Goal: Check status: Check status

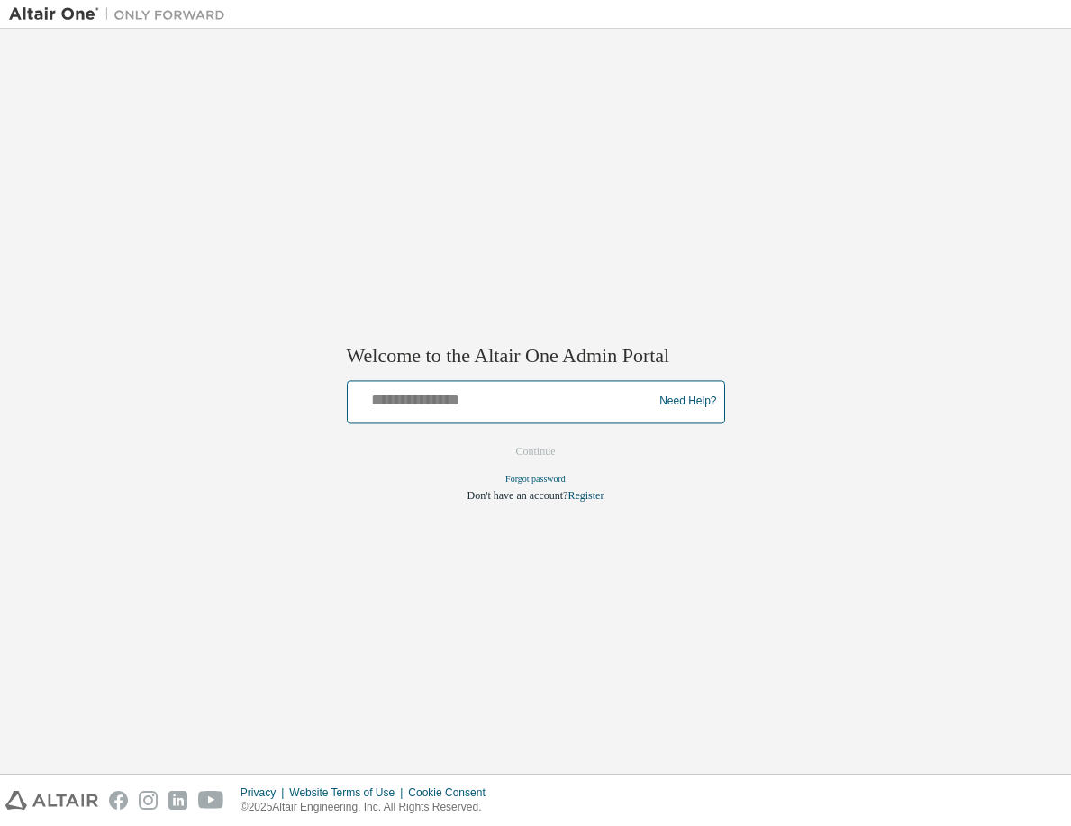
click at [478, 408] on input "text" at bounding box center [503, 398] width 296 height 26
type input "**********"
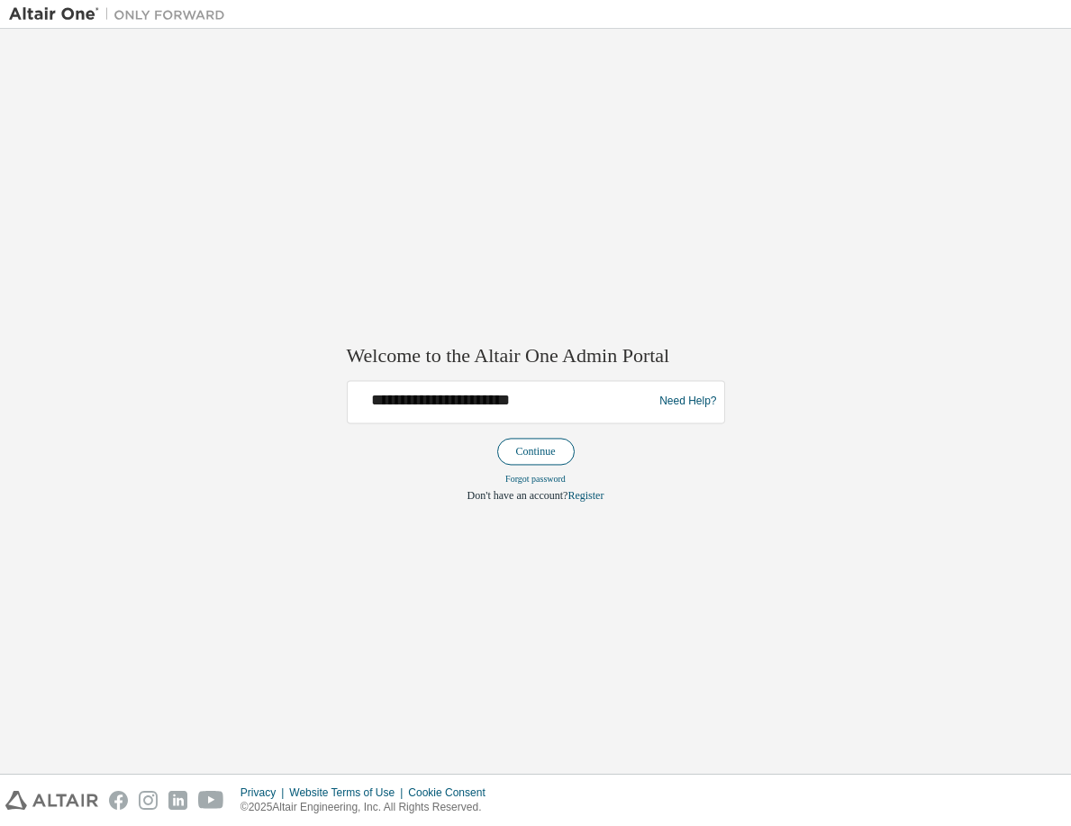
click at [537, 450] on button "Continue" at bounding box center [535, 451] width 77 height 27
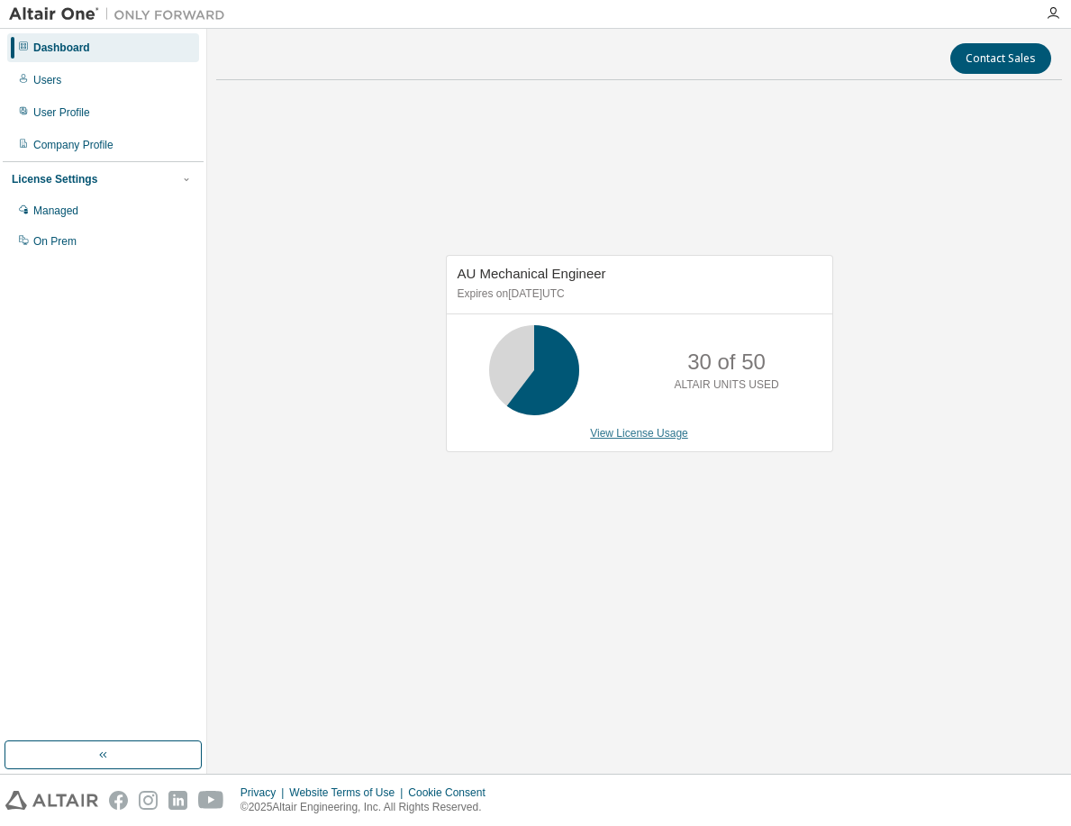
click at [640, 428] on link "View License Usage" at bounding box center [639, 433] width 98 height 13
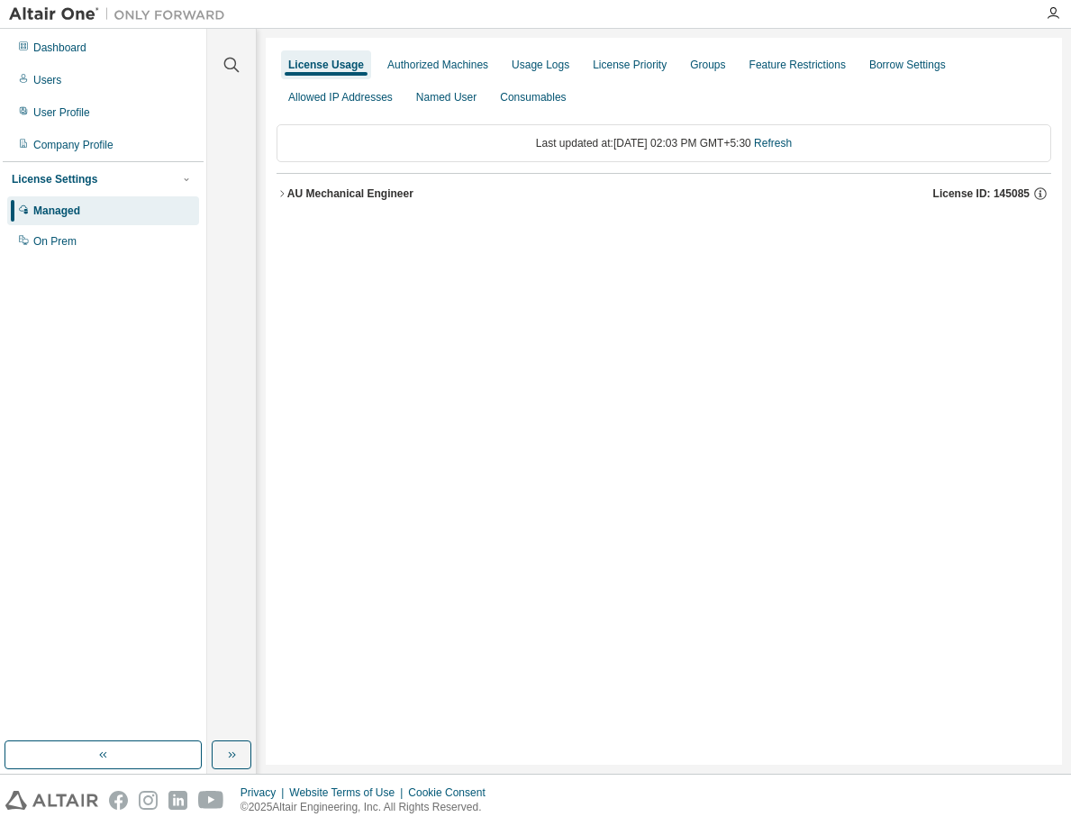
click at [439, 197] on div "AU Mechanical Engineer License ID: 145085" at bounding box center [669, 193] width 764 height 16
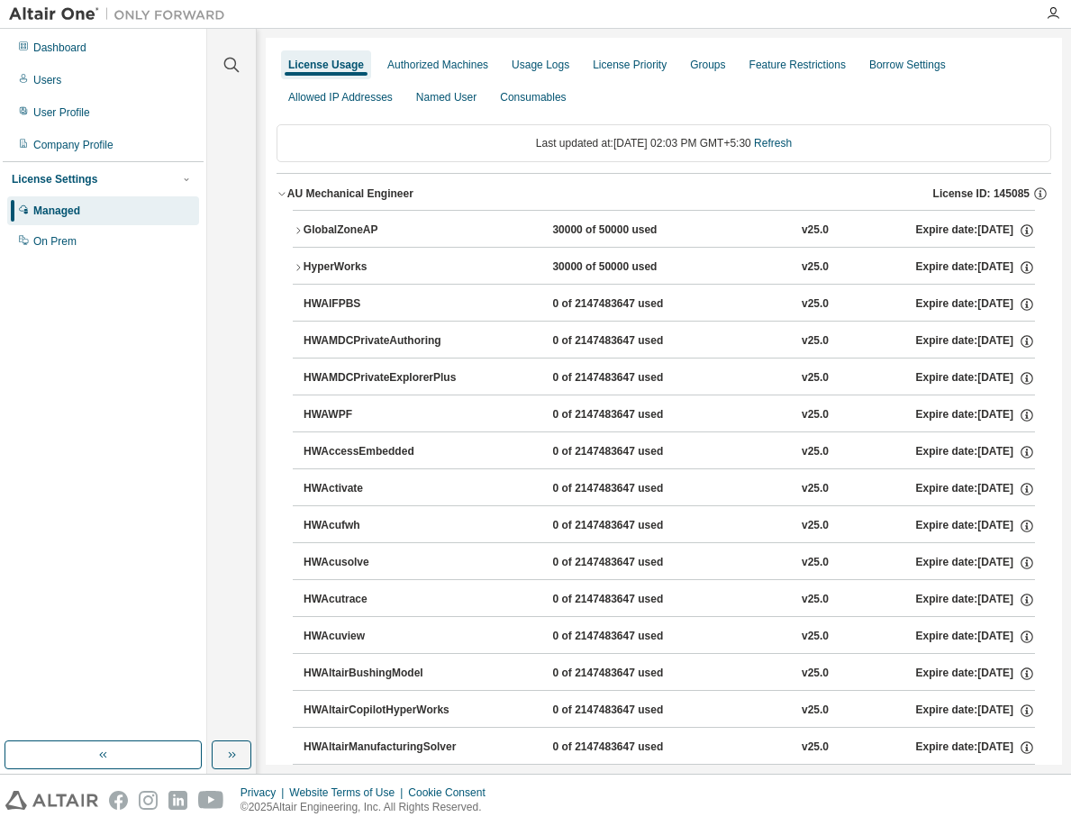
click at [361, 219] on button "GlobalZoneAP 30000 of 50000 used v25.0 Expire date: [DATE]" at bounding box center [664, 231] width 742 height 40
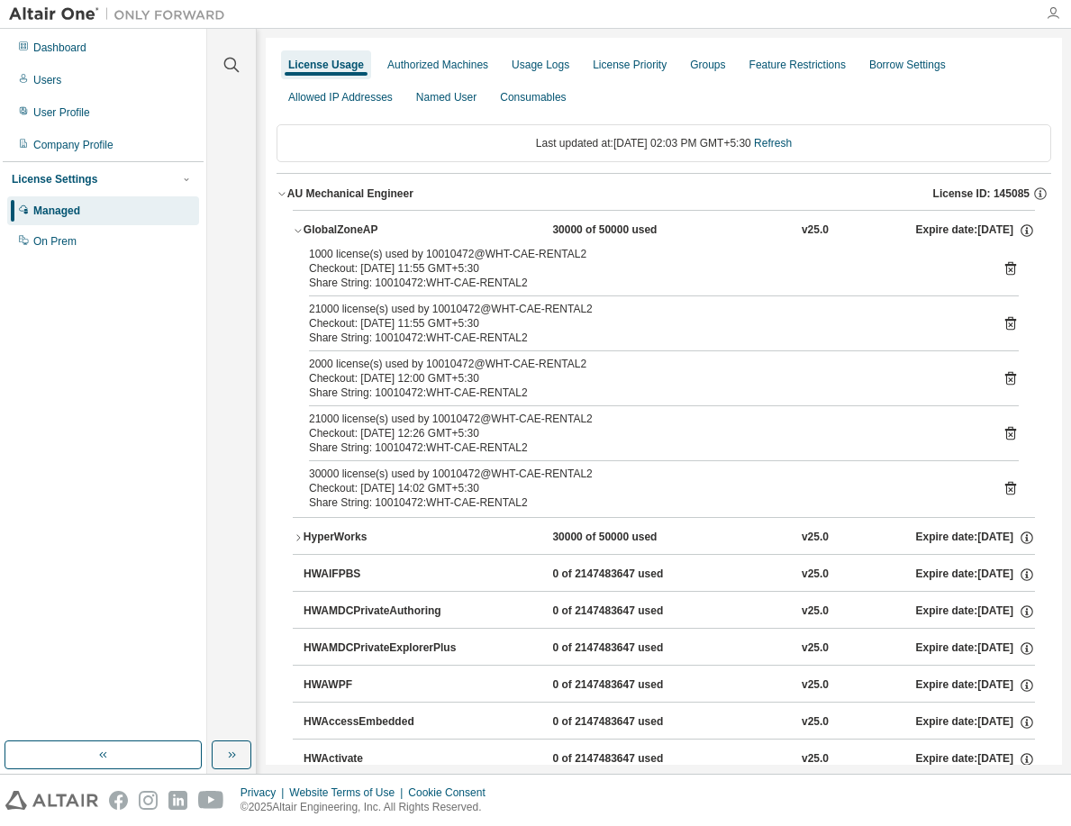
click at [1046, 9] on icon "button" at bounding box center [1052, 13] width 14 height 14
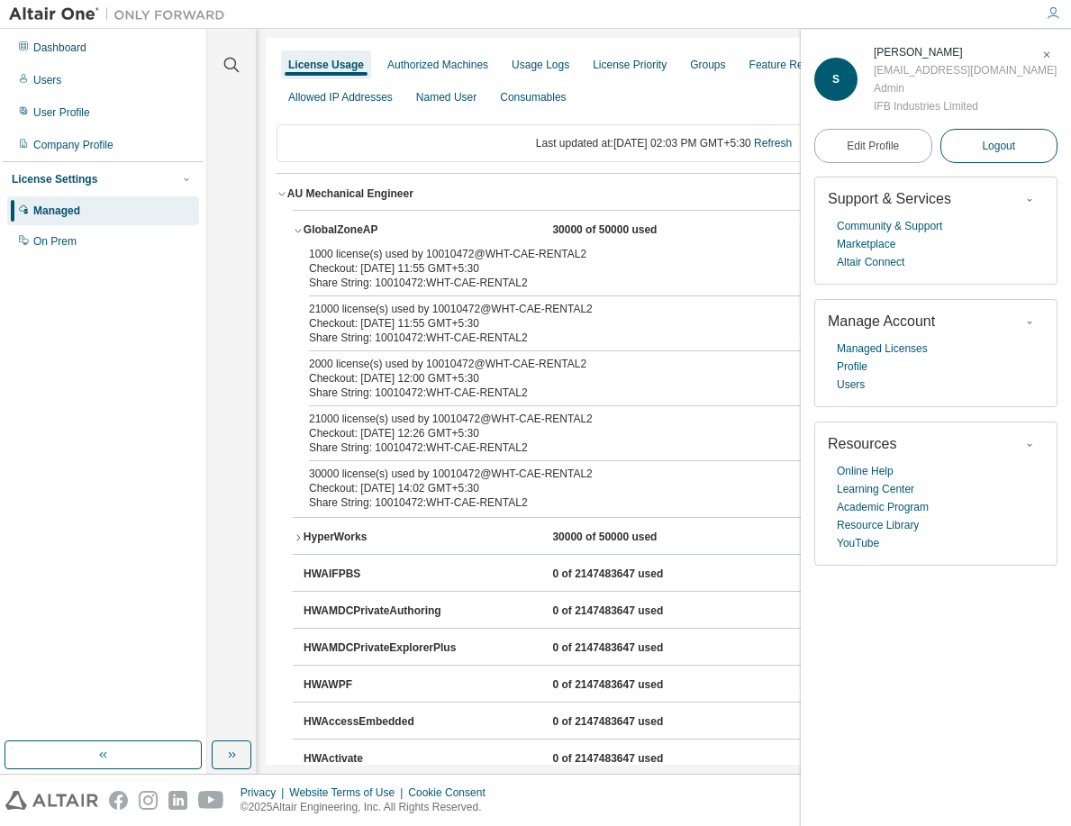
click at [1014, 150] on span "Logout" at bounding box center [998, 146] width 33 height 18
